Goal: Obtain resource: Obtain resource

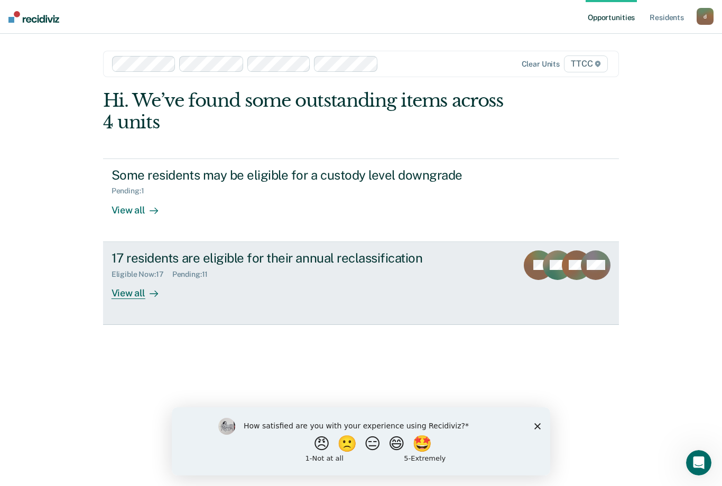
click at [173, 287] on div "17 residents are eligible for their annual reclassification Eligible Now : 17 P…" at bounding box center [310, 275] width 397 height 49
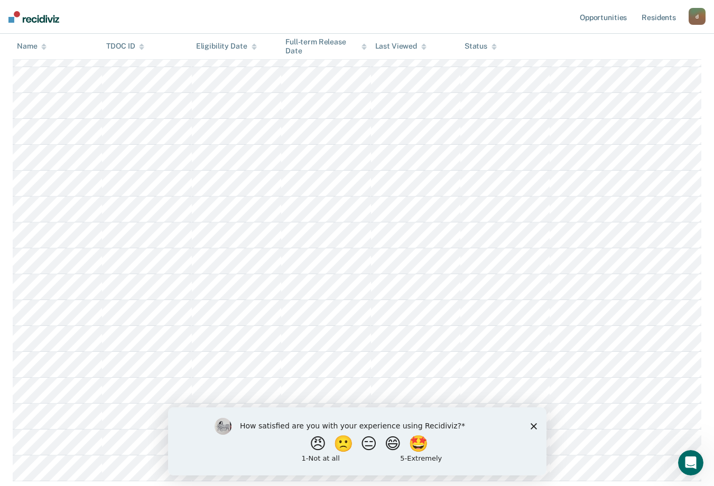
scroll to position [270, 0]
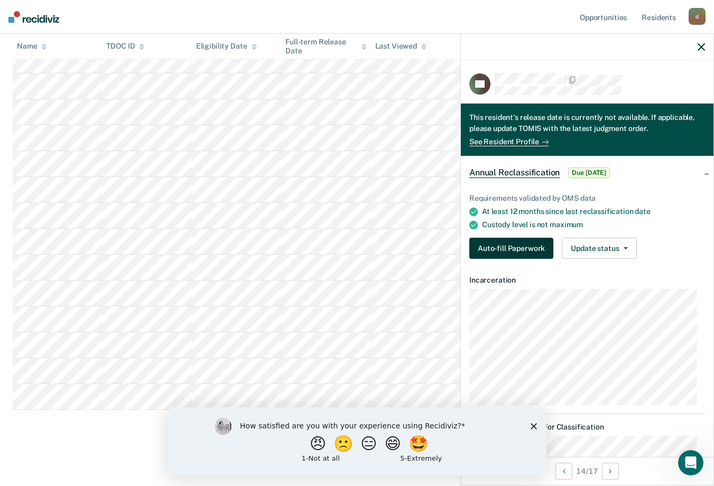
click at [528, 249] on button "Auto-fill Paperwork" at bounding box center [512, 248] width 84 height 21
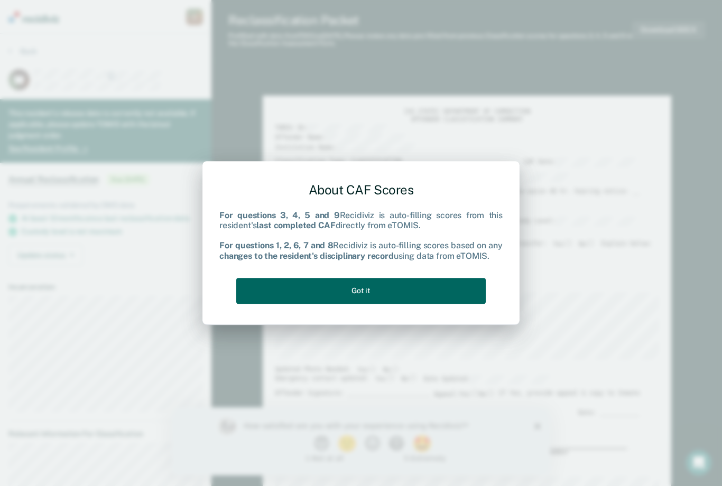
click at [306, 282] on button "Got it" at bounding box center [361, 291] width 250 height 26
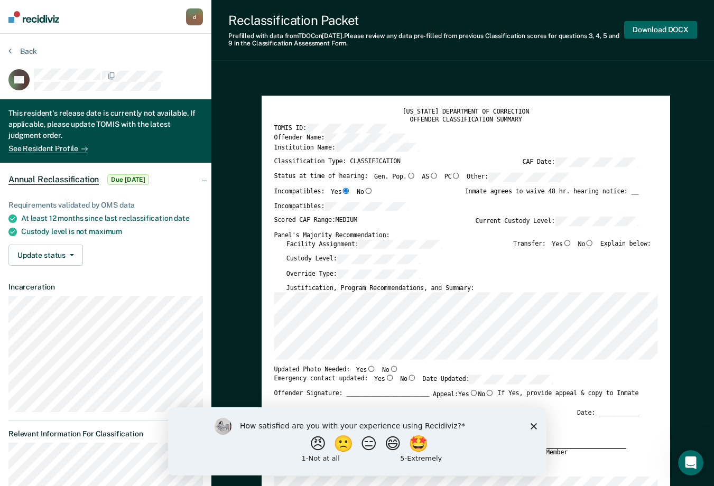
click at [653, 32] on button "Download DOCX" at bounding box center [660, 29] width 73 height 17
type textarea "x"
